Goal: Task Accomplishment & Management: Complete application form

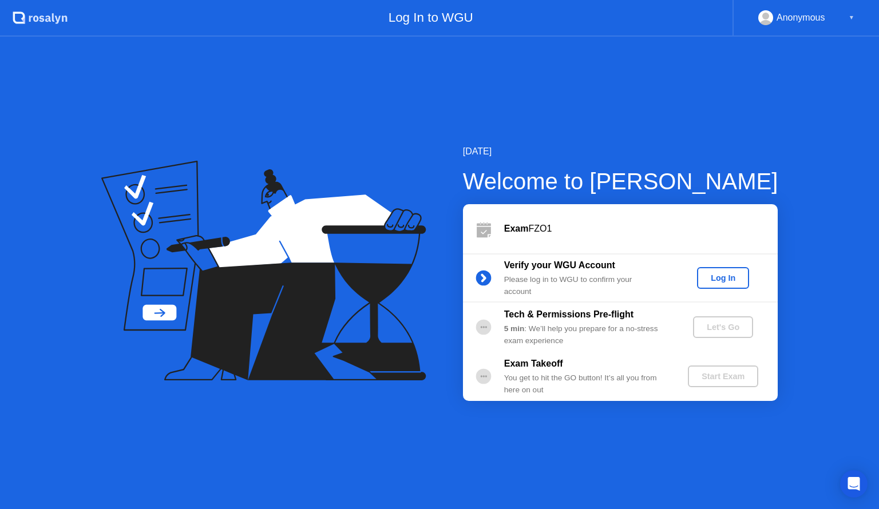
click at [724, 273] on div "Log In" at bounding box center [722, 277] width 43 height 9
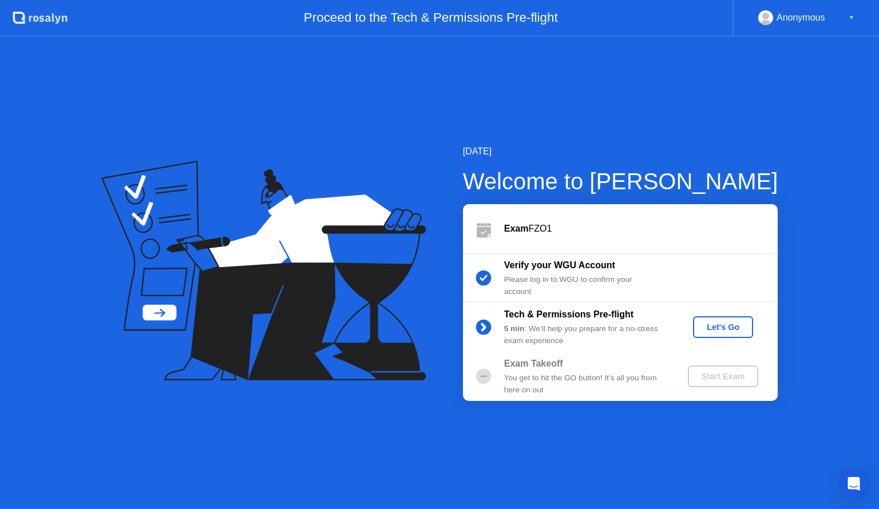
click at [725, 332] on div "Let's Go" at bounding box center [722, 327] width 51 height 9
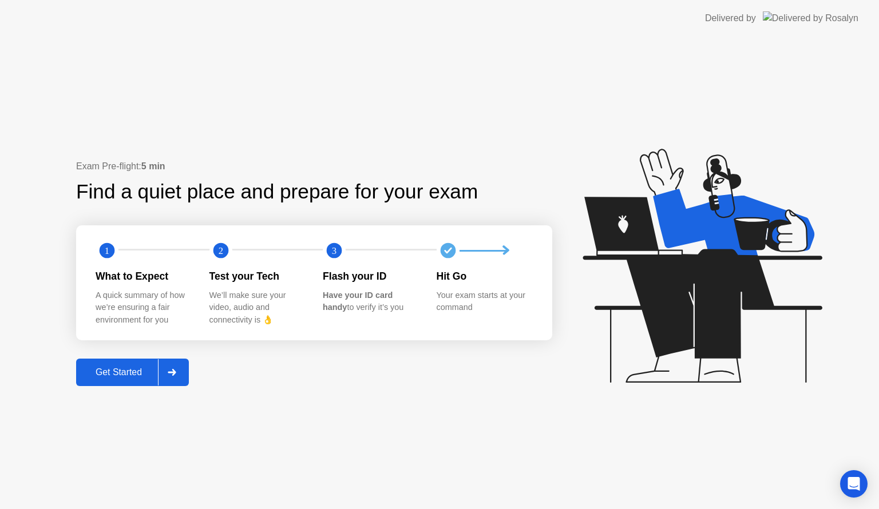
click at [108, 367] on div "Get Started" at bounding box center [119, 372] width 78 height 10
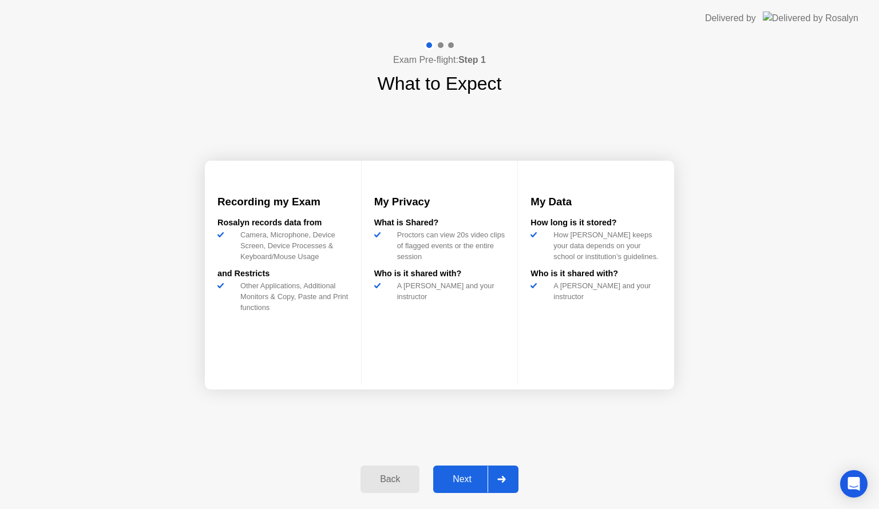
click at [459, 481] on div "Next" at bounding box center [461, 479] width 51 height 10
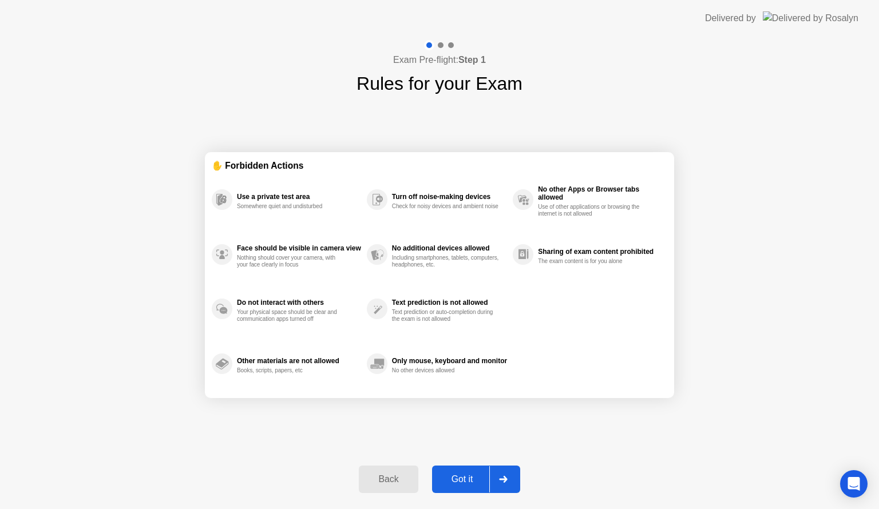
click at [470, 474] on div "Got it" at bounding box center [462, 479] width 54 height 10
select select "**********"
select select "*******"
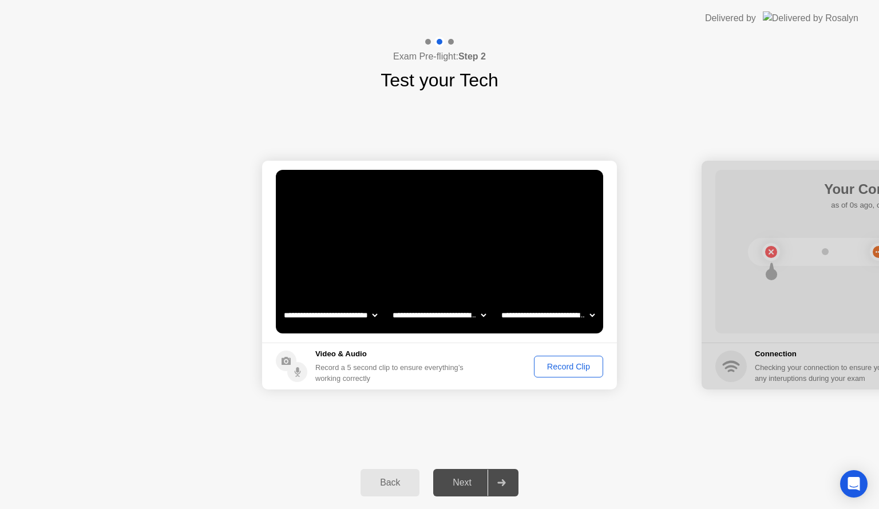
click at [565, 370] on div "Record Clip" at bounding box center [568, 366] width 61 height 9
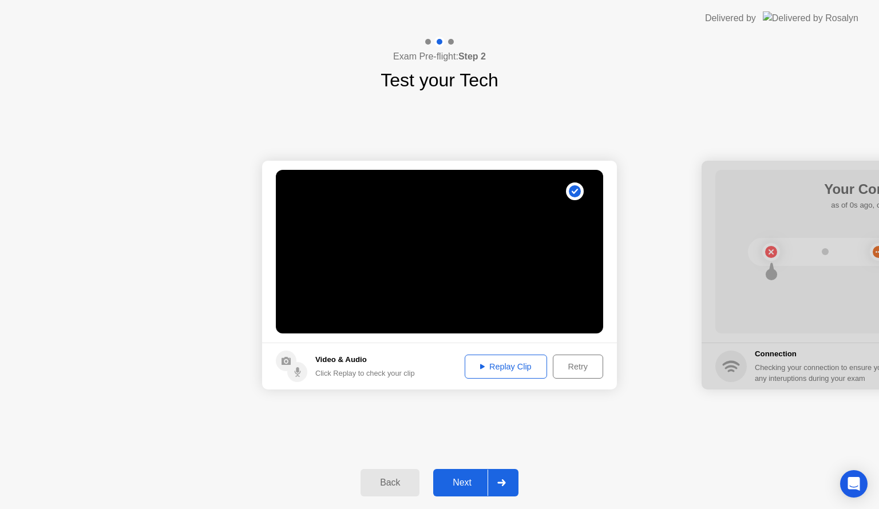
click at [504, 362] on div "Replay Clip" at bounding box center [505, 366] width 74 height 9
click at [492, 355] on button "Replay Clip" at bounding box center [505, 367] width 82 height 24
click at [495, 373] on button "Replay Clip" at bounding box center [505, 367] width 82 height 24
click at [500, 364] on div "Replay Clip" at bounding box center [505, 366] width 74 height 9
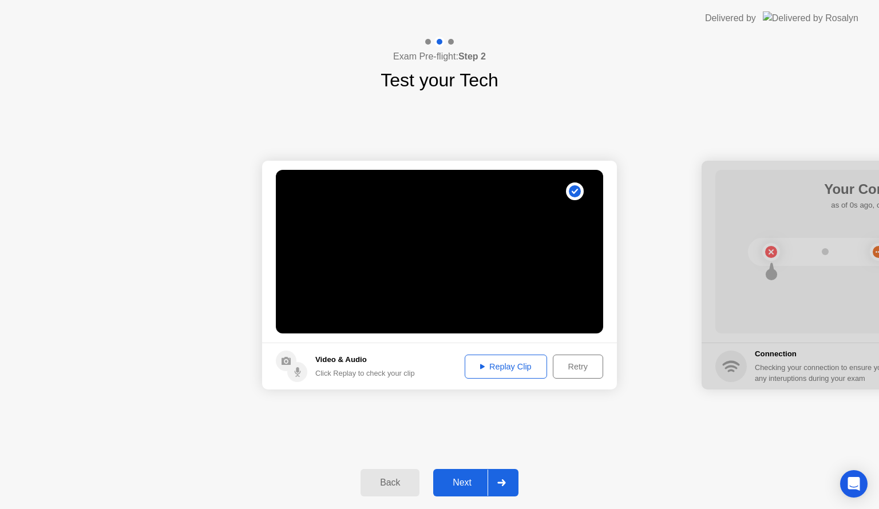
click at [569, 375] on button "Retry" at bounding box center [578, 367] width 50 height 24
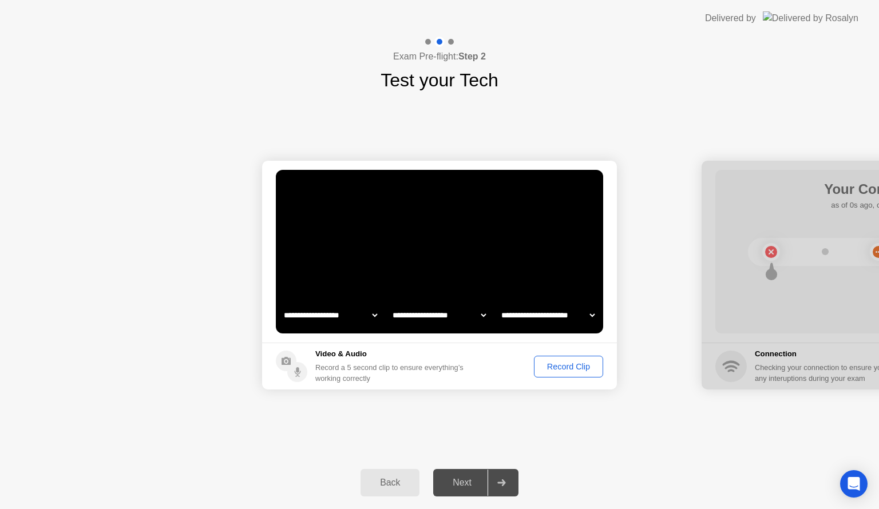
click at [587, 313] on select "**********" at bounding box center [548, 315] width 98 height 23
select select "**********"
click at [499, 304] on select "**********" at bounding box center [548, 315] width 98 height 23
click at [570, 375] on button "Record Clip" at bounding box center [568, 367] width 69 height 22
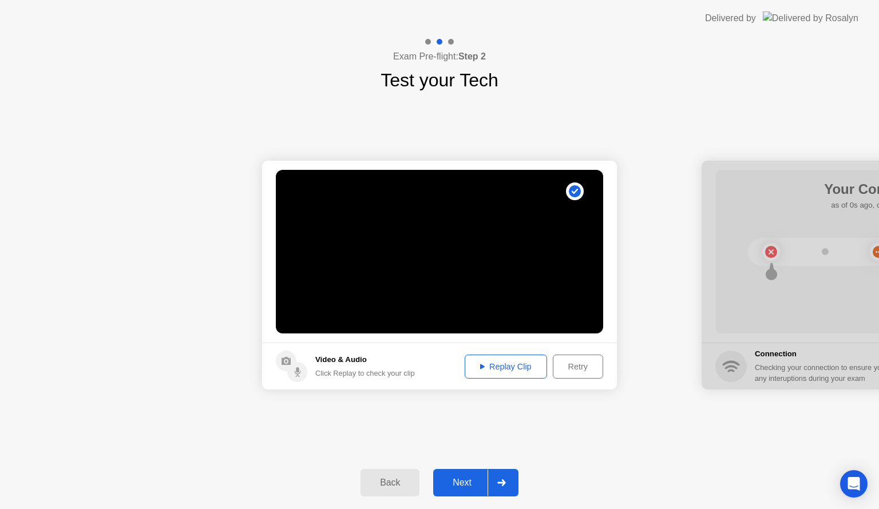
click at [517, 369] on div "Replay Clip" at bounding box center [505, 366] width 74 height 9
click at [469, 480] on div "Next" at bounding box center [461, 483] width 51 height 10
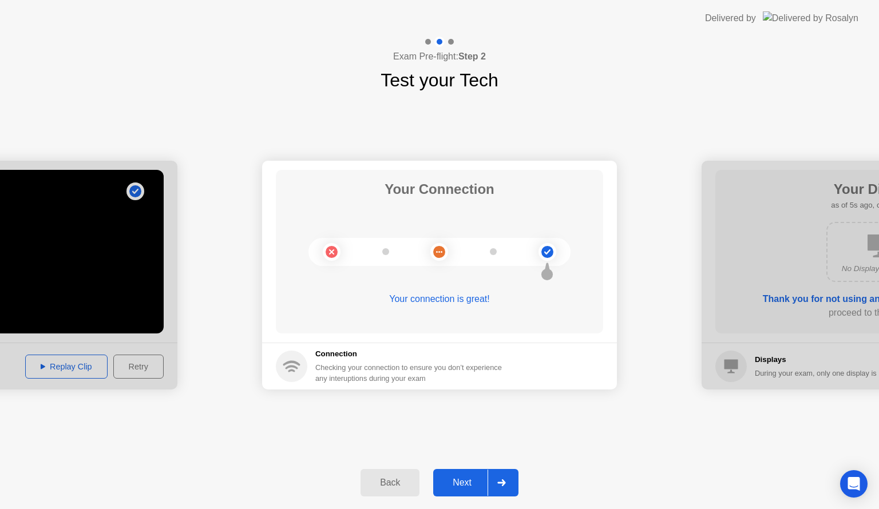
click at [457, 478] on div "Next" at bounding box center [461, 483] width 51 height 10
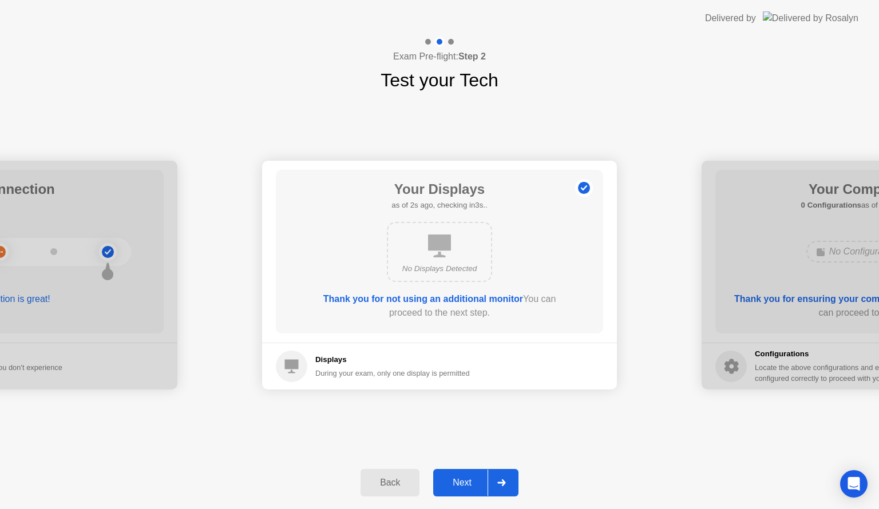
click at [462, 478] on div "Next" at bounding box center [461, 483] width 51 height 10
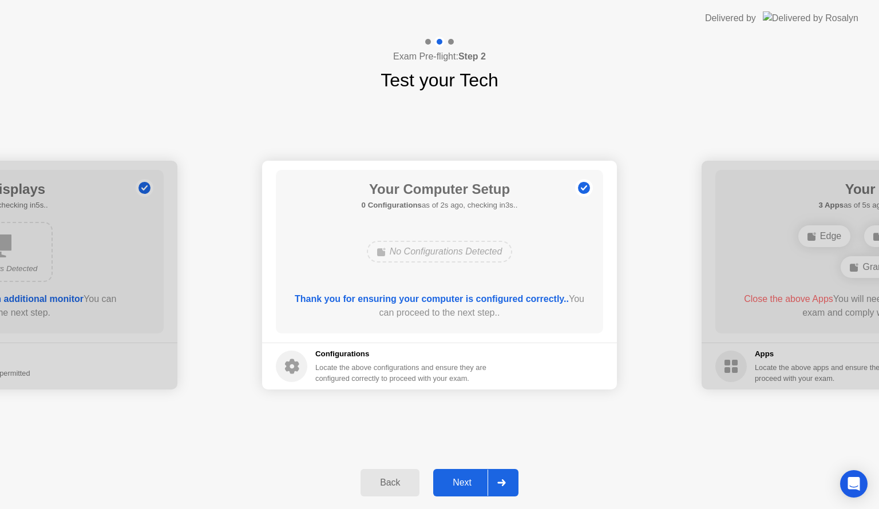
click at [478, 482] on div "Next" at bounding box center [461, 483] width 51 height 10
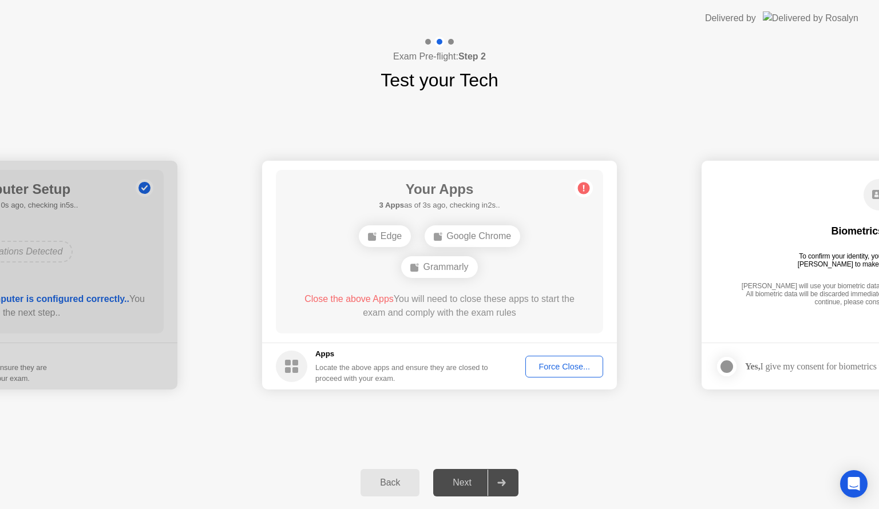
click at [579, 363] on div "Force Close..." at bounding box center [564, 366] width 70 height 9
click at [553, 362] on div "Force Close..." at bounding box center [564, 366] width 70 height 9
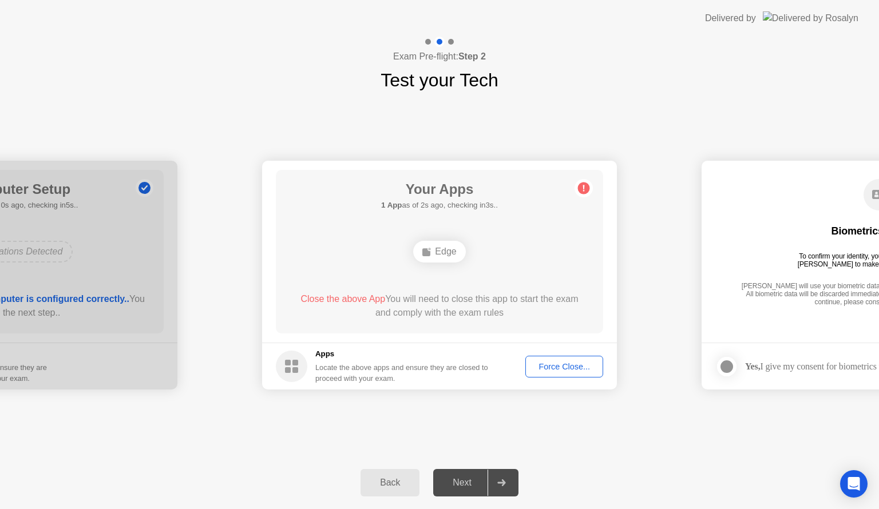
click at [559, 362] on div "Force Close..." at bounding box center [564, 366] width 70 height 9
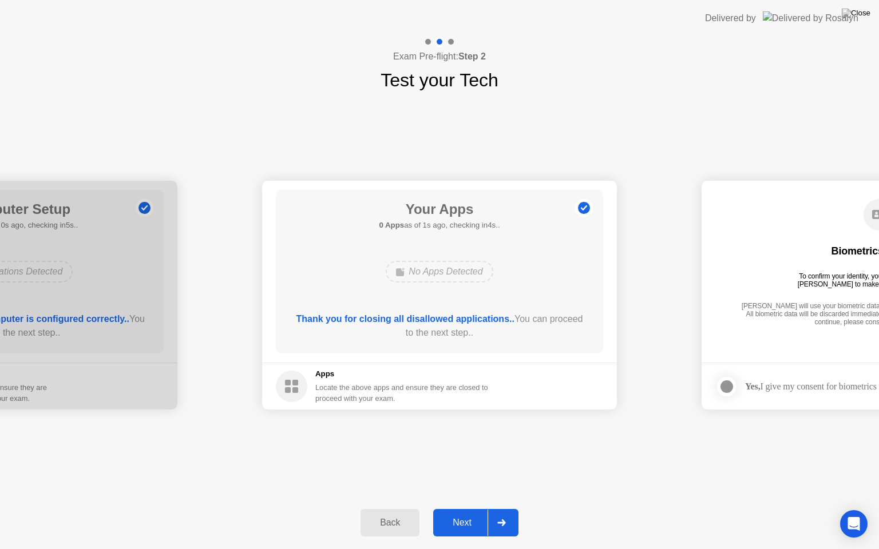
click at [458, 508] on button "Next" at bounding box center [475, 522] width 85 height 27
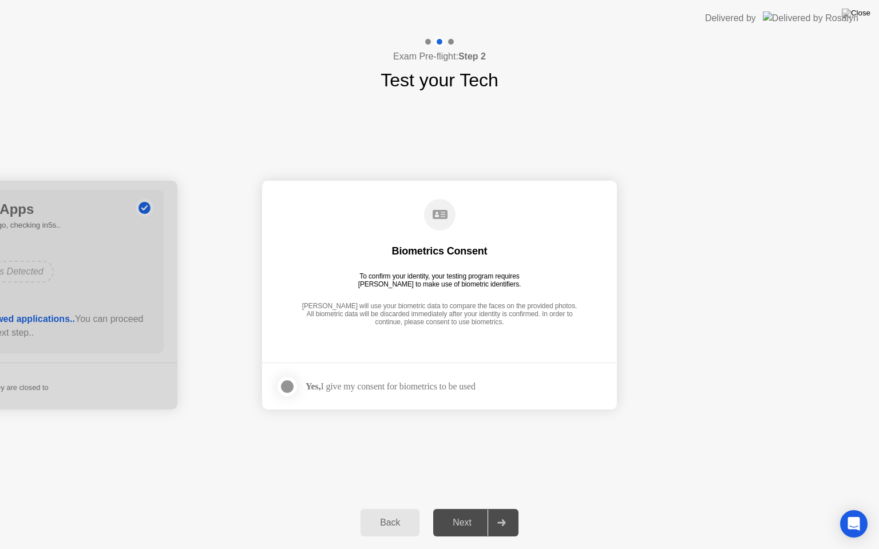
click at [289, 384] on div at bounding box center [287, 387] width 14 height 14
click at [458, 508] on div "Next" at bounding box center [461, 523] width 51 height 10
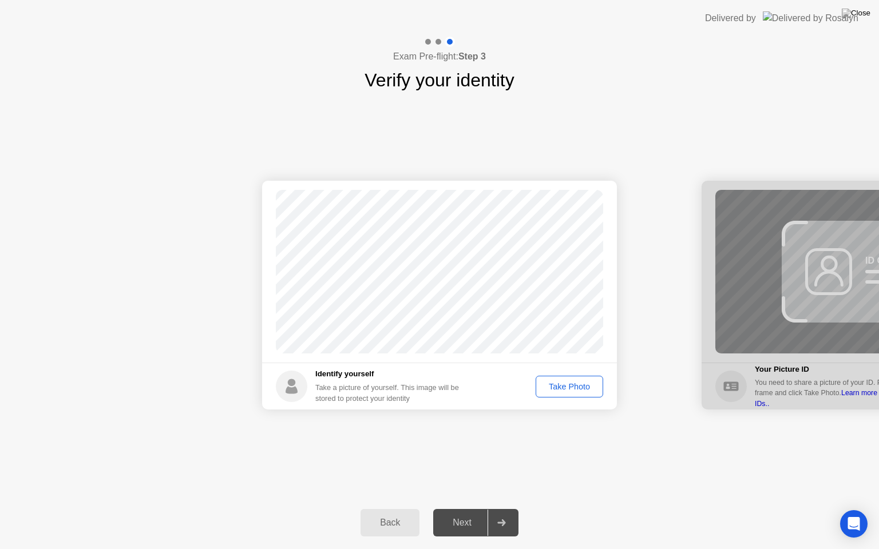
click at [570, 391] on div "Take Photo" at bounding box center [568, 386] width 59 height 9
click at [466, 508] on div "Next" at bounding box center [461, 523] width 51 height 10
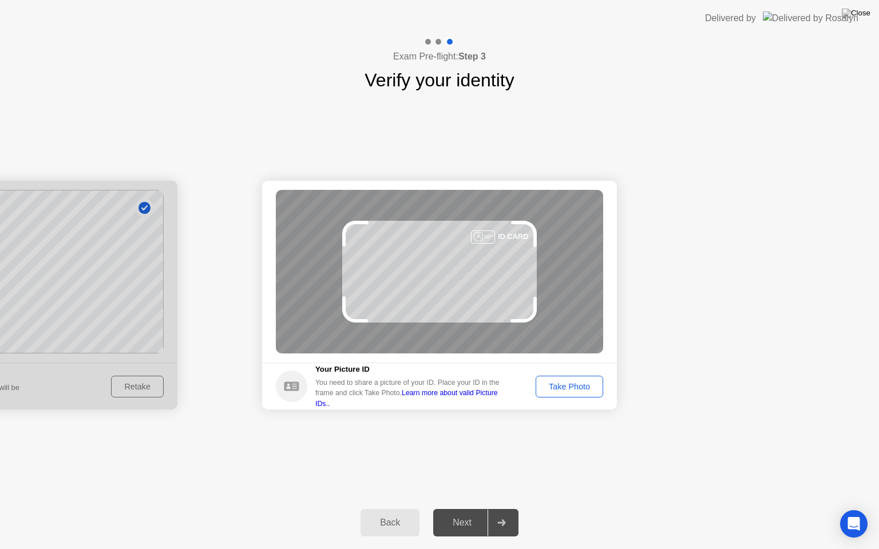
click at [569, 382] on div "Take Photo" at bounding box center [568, 386] width 59 height 9
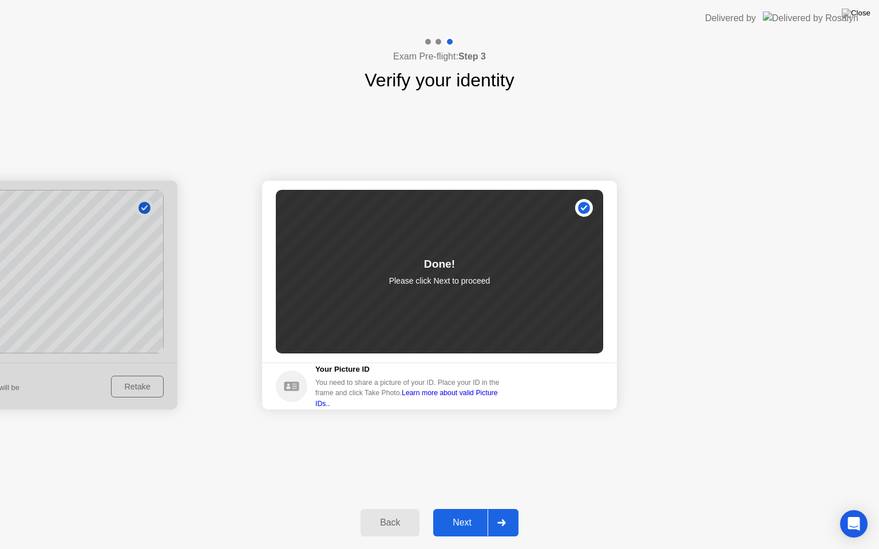
click at [473, 508] on div "Next" at bounding box center [461, 523] width 51 height 10
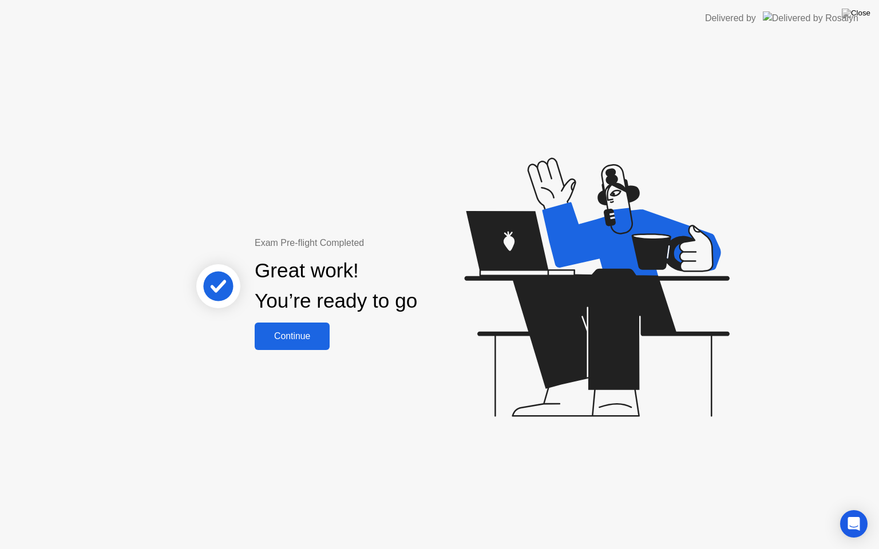
click at [298, 334] on div "Continue" at bounding box center [292, 336] width 68 height 10
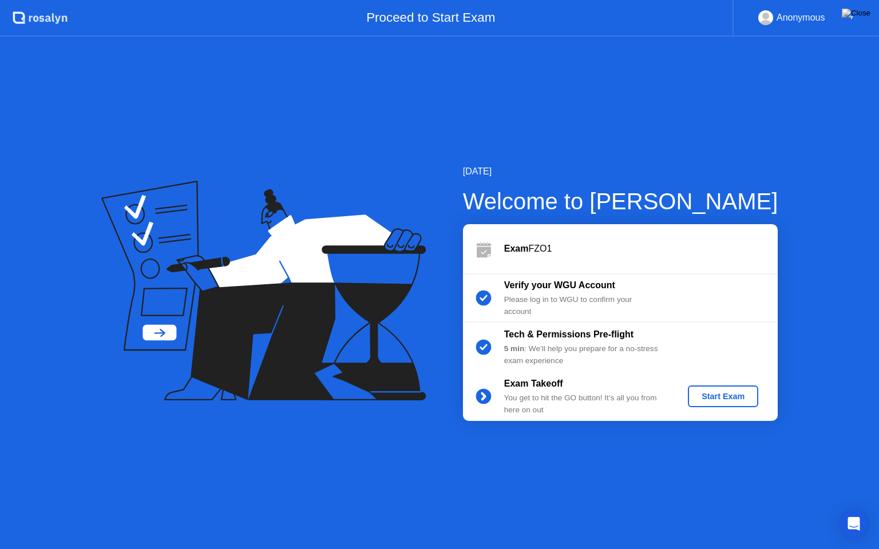
click at [714, 398] on div "Start Exam" at bounding box center [722, 396] width 61 height 9
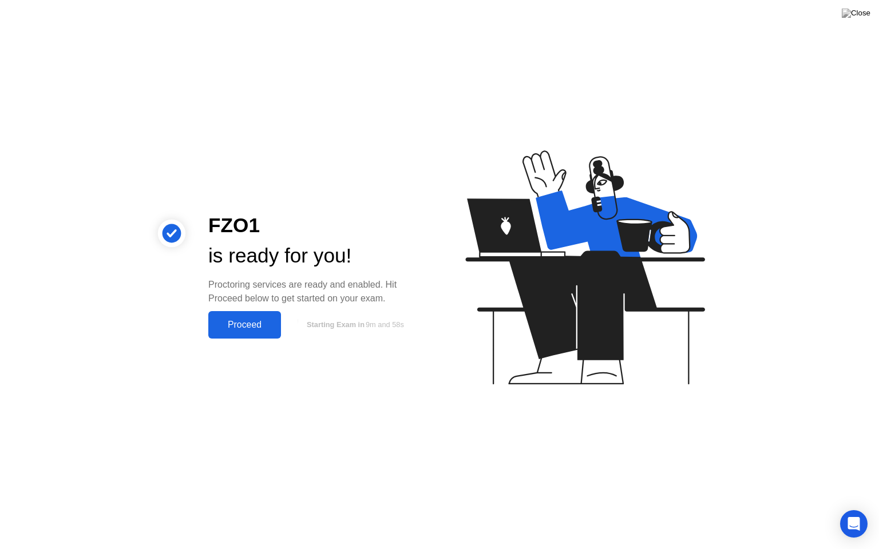
click at [253, 327] on div "Proceed" at bounding box center [245, 325] width 66 height 10
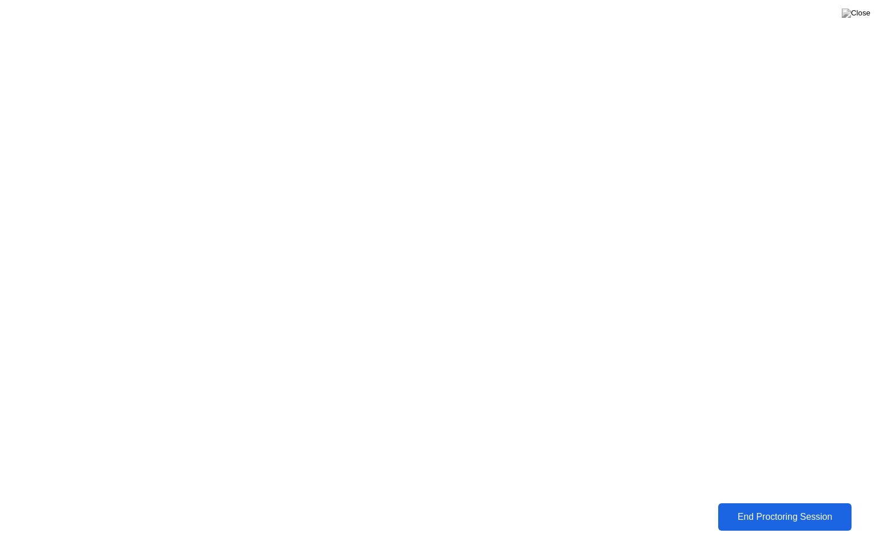
click at [762, 508] on div "End Proctoring Session" at bounding box center [784, 517] width 128 height 10
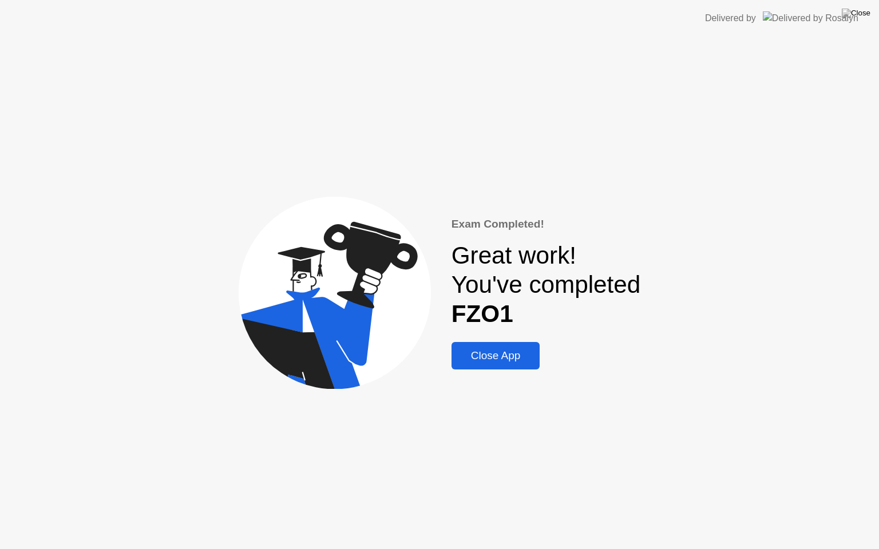
drag, startPoint x: 502, startPoint y: 363, endPoint x: 502, endPoint y: 349, distance: 13.7
click at [502, 362] on div "Close App" at bounding box center [496, 355] width 82 height 13
